Goal: Information Seeking & Learning: Learn about a topic

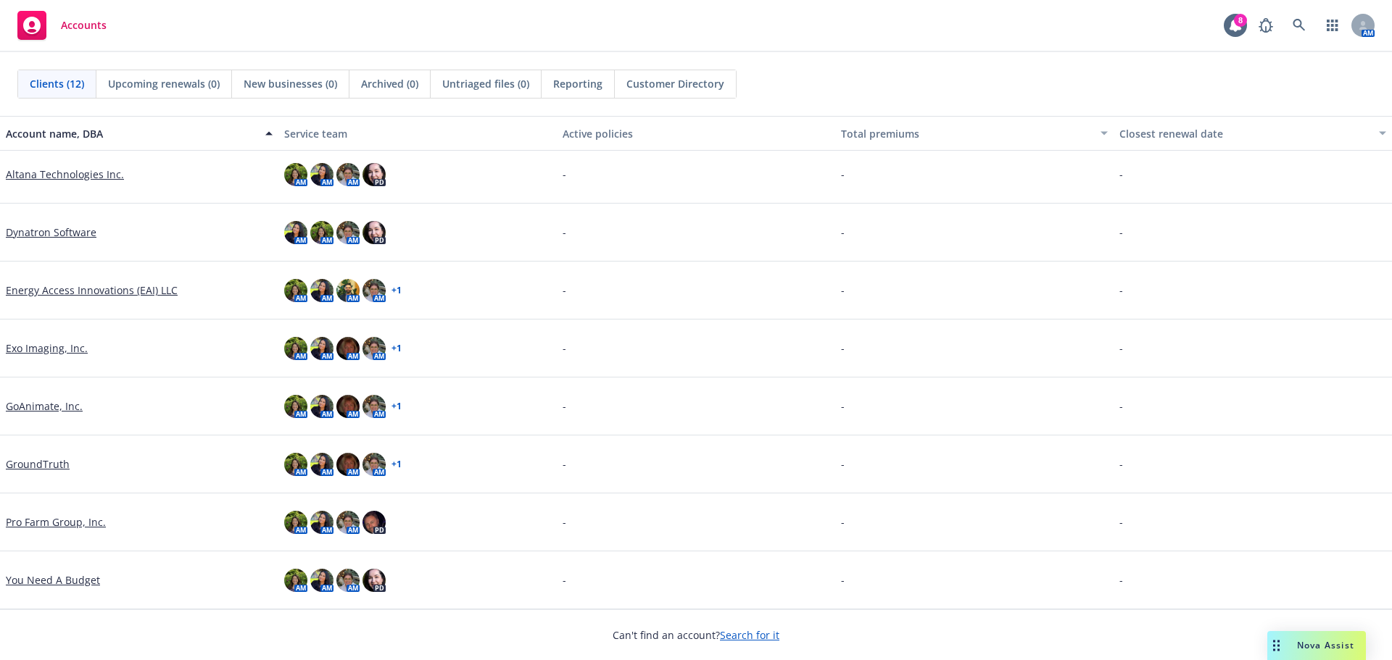
scroll to position [165, 0]
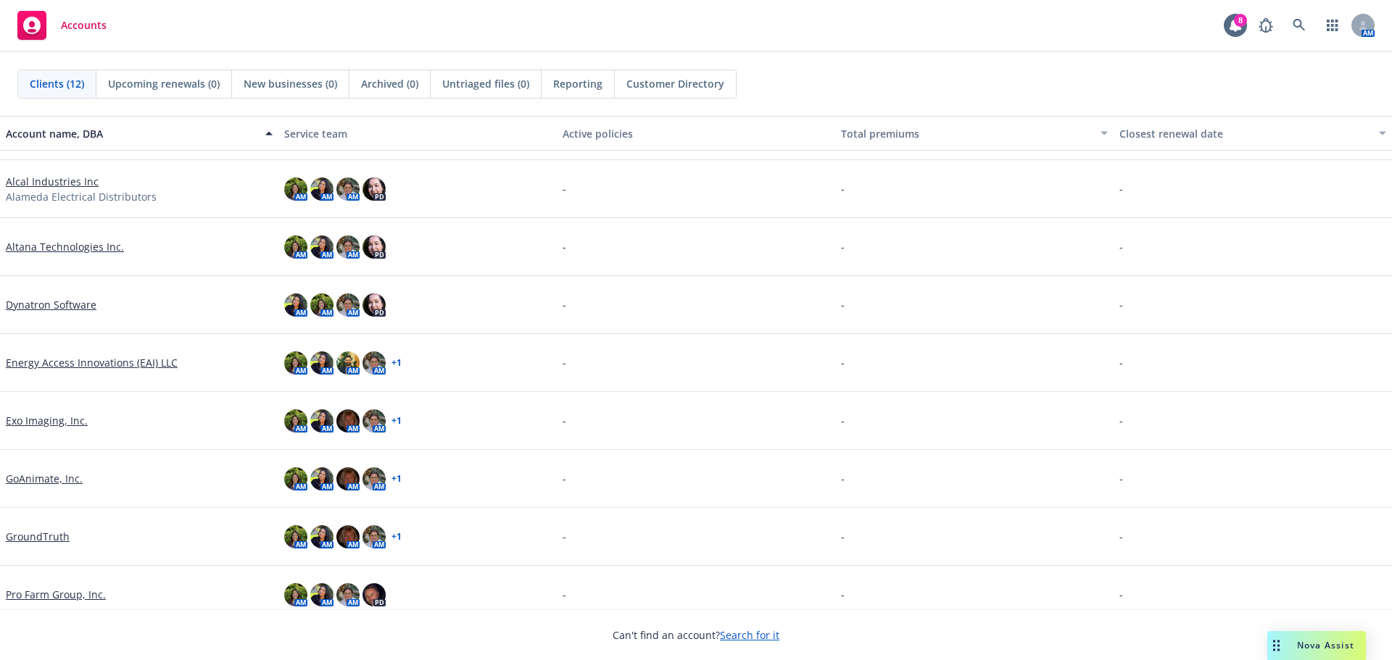
click at [72, 417] on link "Exo Imaging, Inc." at bounding box center [47, 420] width 82 height 15
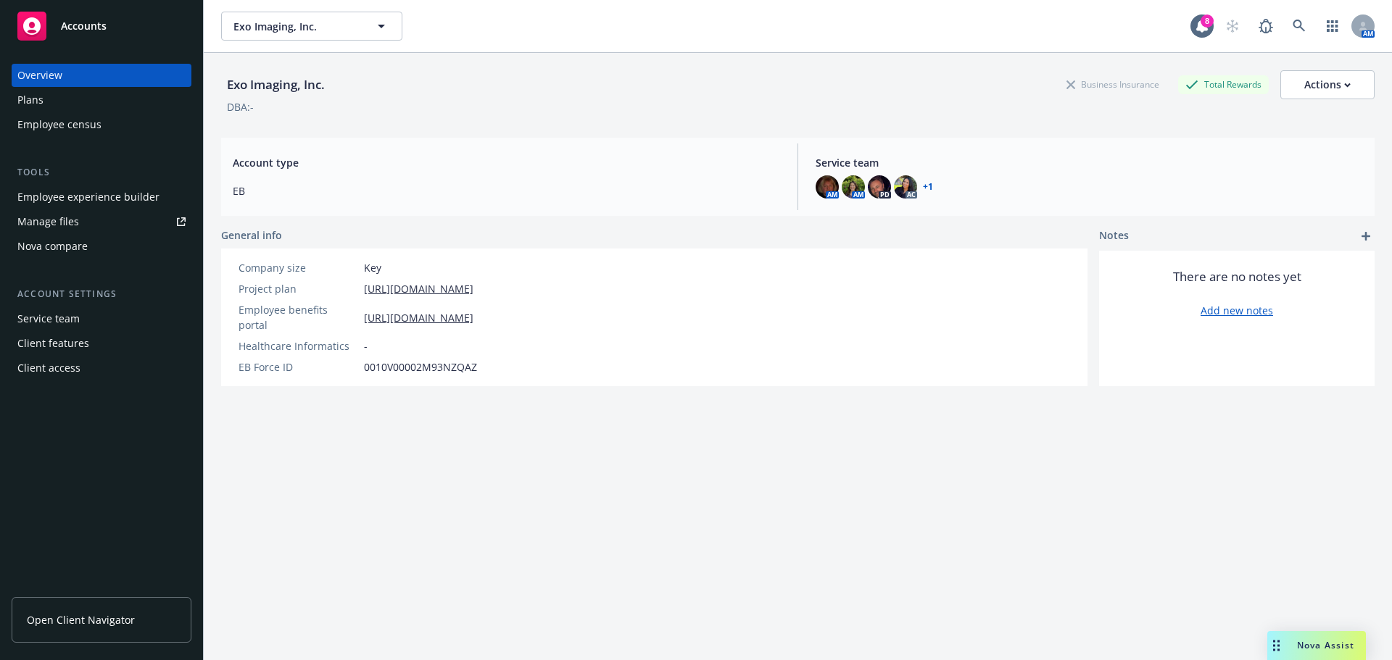
click at [107, 191] on div "Employee experience builder" at bounding box center [88, 197] width 142 height 23
click at [100, 193] on div "Employee experience builder" at bounding box center [88, 197] width 142 height 23
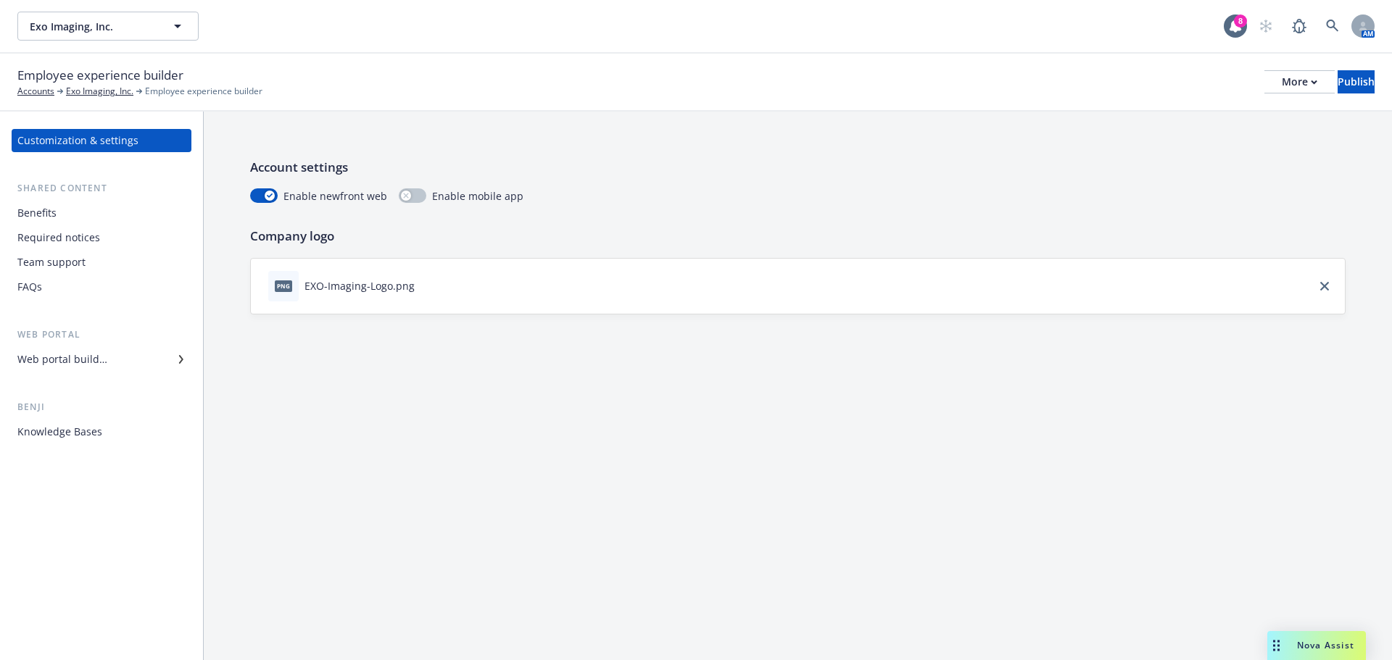
click at [99, 219] on div "Benefits" at bounding box center [101, 212] width 168 height 23
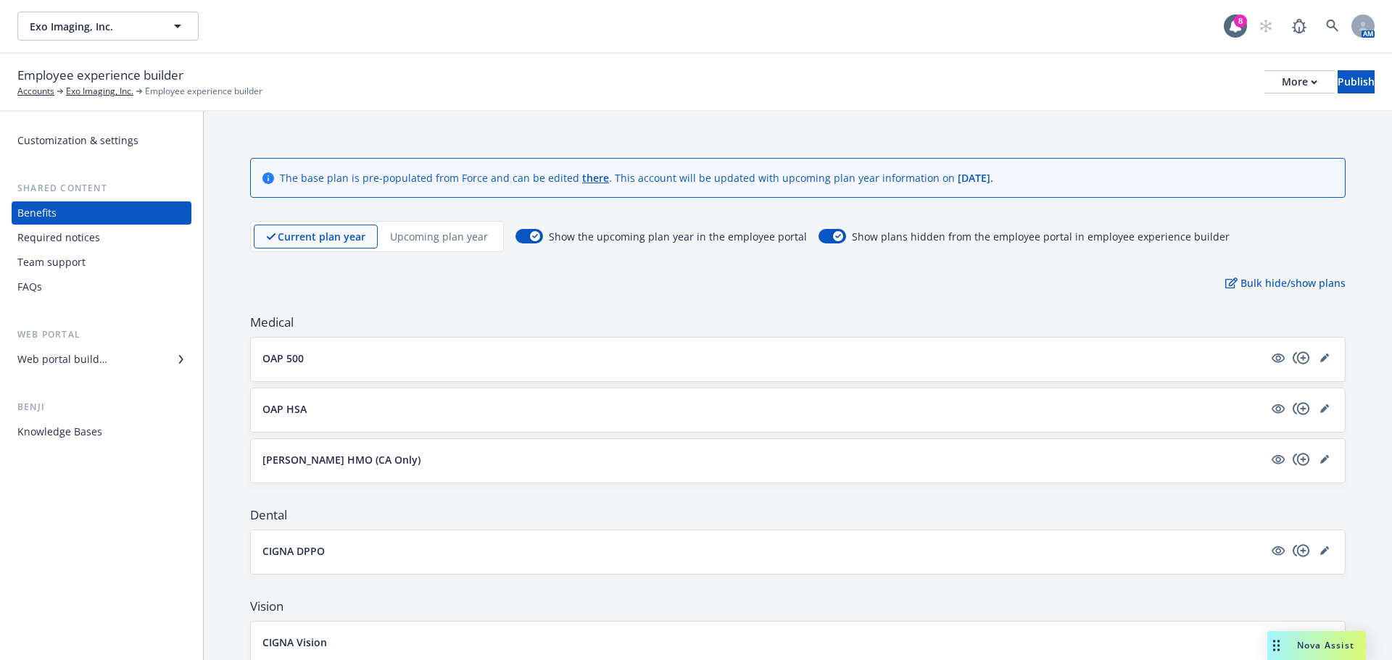
click at [413, 241] on p "Upcoming plan year" at bounding box center [439, 236] width 98 height 15
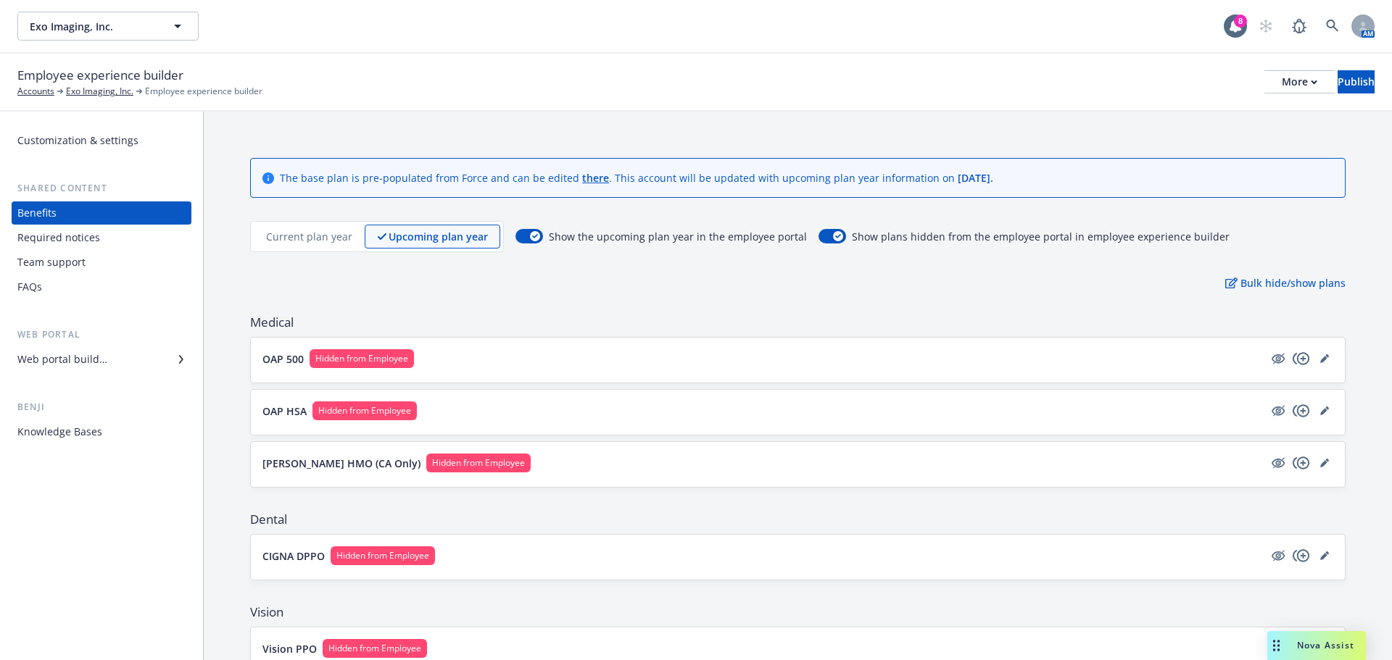
click at [307, 234] on p "Current plan year" at bounding box center [309, 236] width 86 height 15
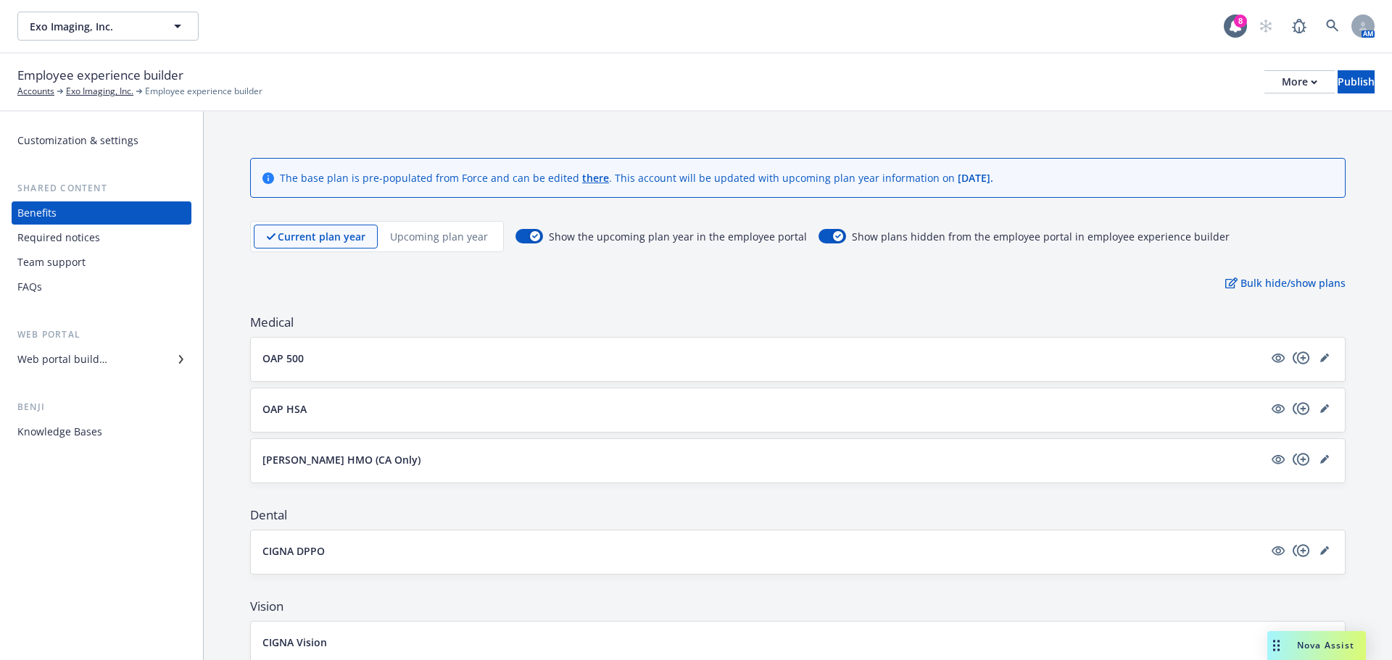
click at [413, 236] on p "Upcoming plan year" at bounding box center [439, 236] width 98 height 15
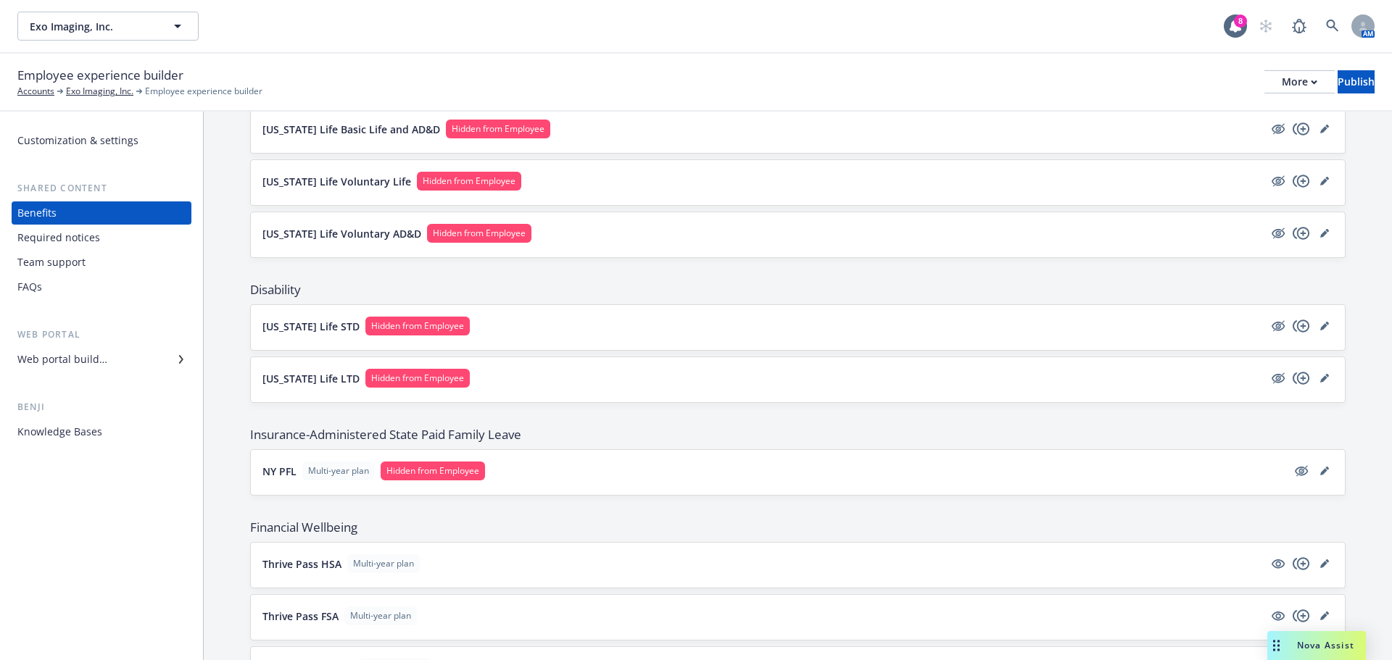
scroll to position [578, 0]
